Goal: Task Accomplishment & Management: Use online tool/utility

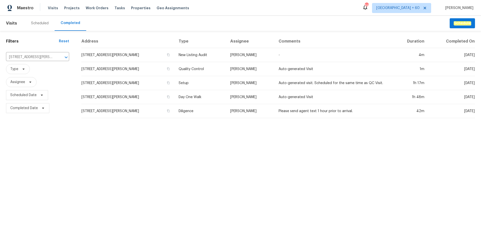
click at [31, 52] on div "[STREET_ADDRESS][PERSON_NAME] ​" at bounding box center [37, 57] width 63 height 11
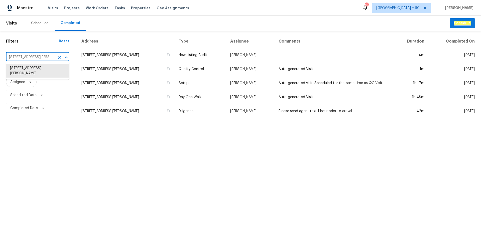
scroll to position [0, 10]
paste input "2635 Providence Dr, Gastonia, NC 28052"
type input "2635 Providence Dr, Gastonia, NC 28052"
click at [33, 70] on li "2635 Providence Dr, Gastonia, NC 28052" at bounding box center [37, 68] width 63 height 8
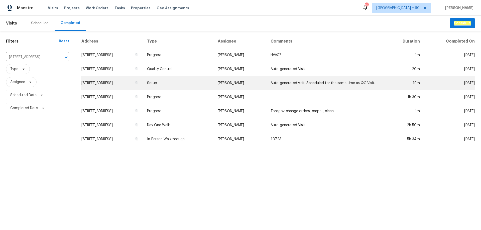
click at [213, 87] on td "Setup" at bounding box center [178, 83] width 70 height 14
